Goal: Task Accomplishment & Management: Manage account settings

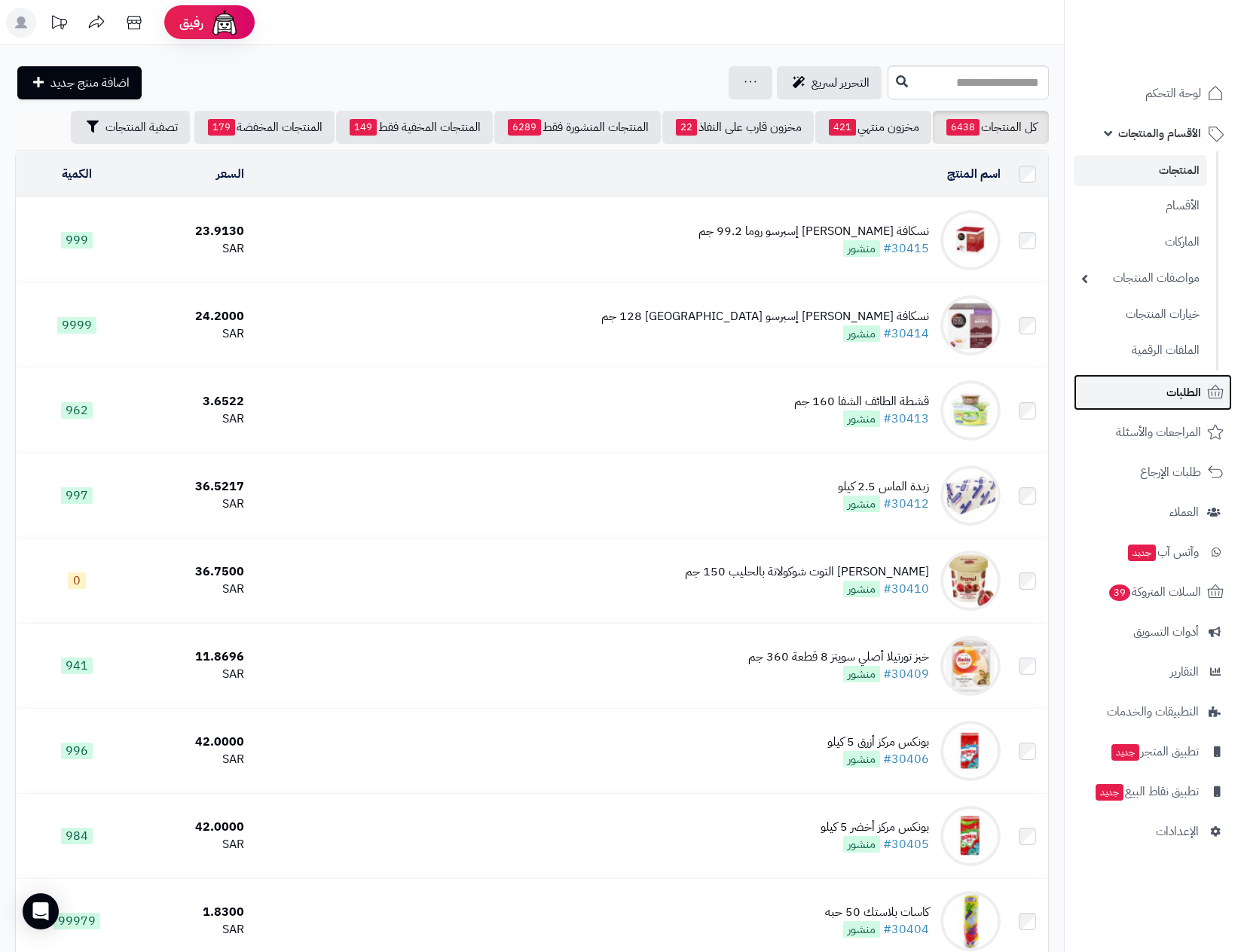
click at [1167, 378] on link "الطلبات" at bounding box center [1153, 392] width 159 height 36
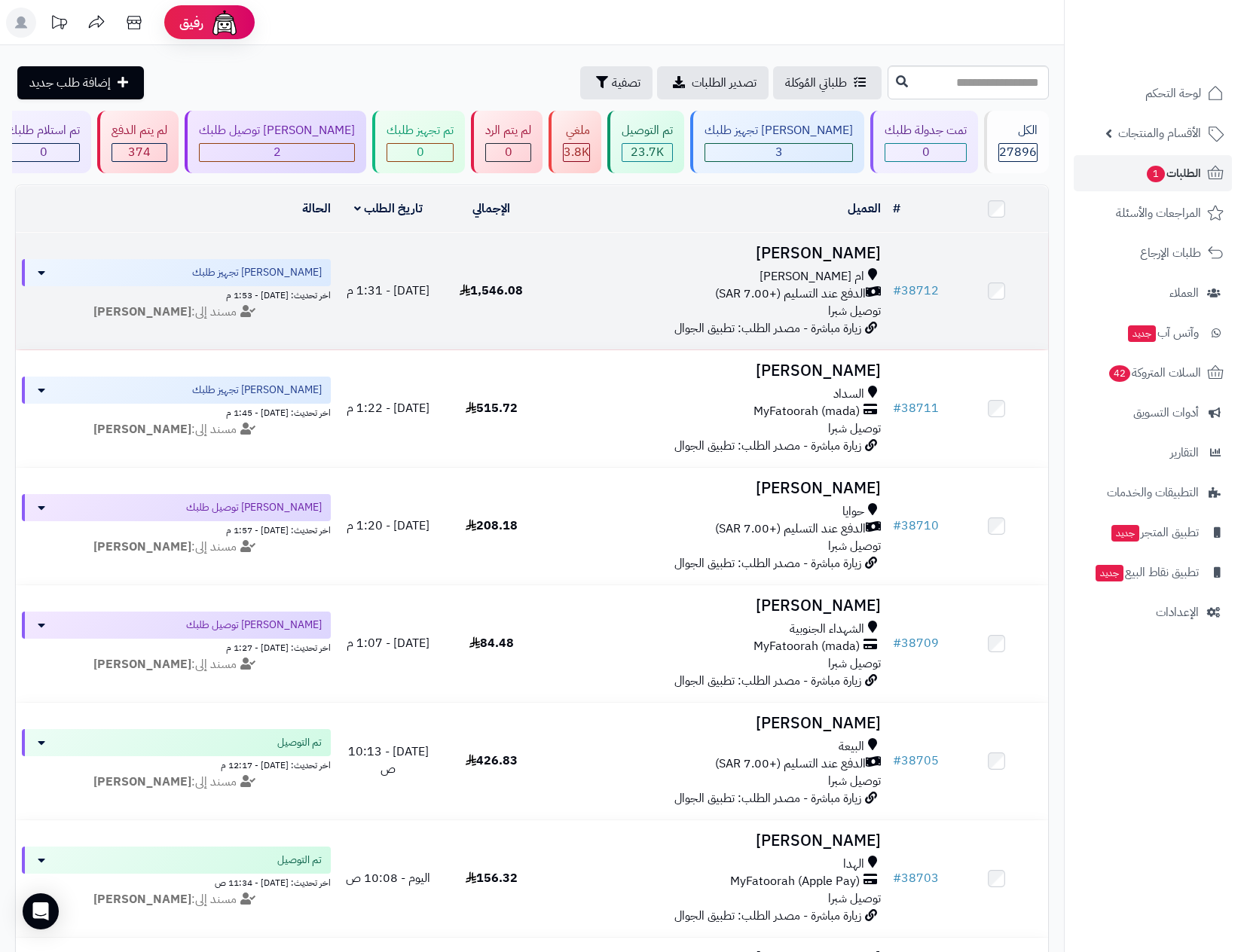
click at [758, 254] on h3 "[PERSON_NAME]" at bounding box center [715, 253] width 331 height 18
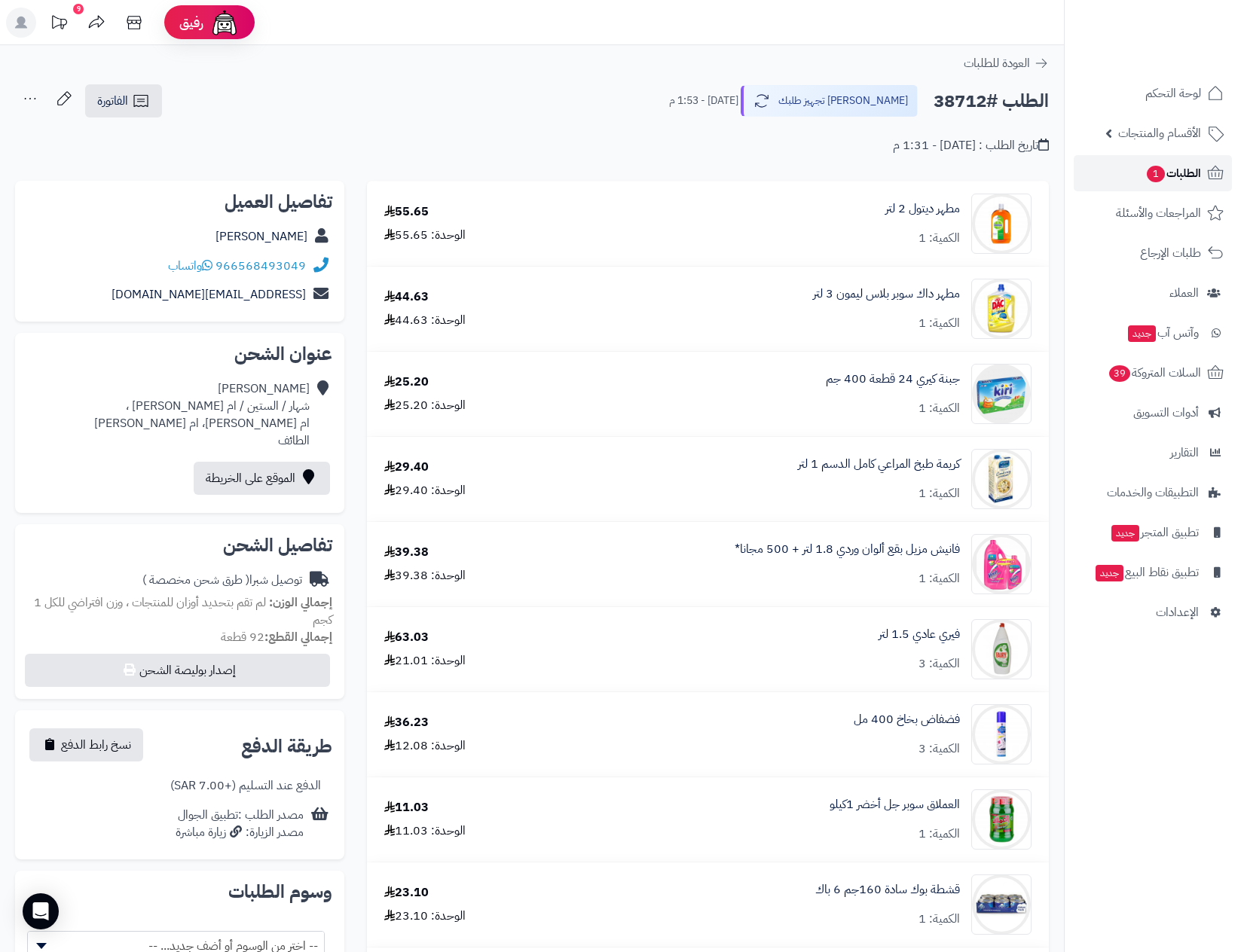
click at [1189, 167] on span "الطلبات 1" at bounding box center [1173, 173] width 55 height 21
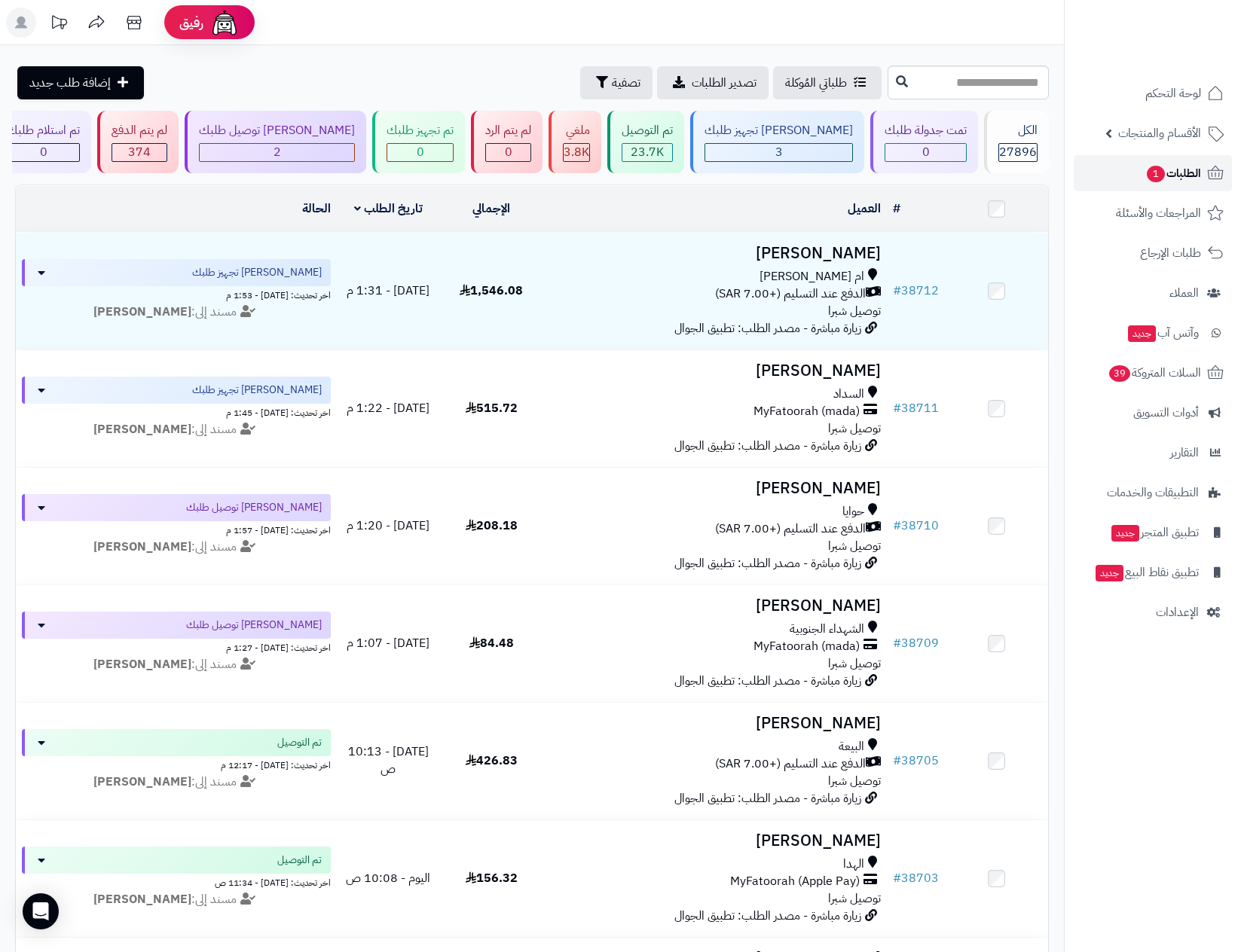
click at [1171, 163] on span "الطلبات 1" at bounding box center [1173, 173] width 55 height 21
